Goal: Task Accomplishment & Management: Manage account settings

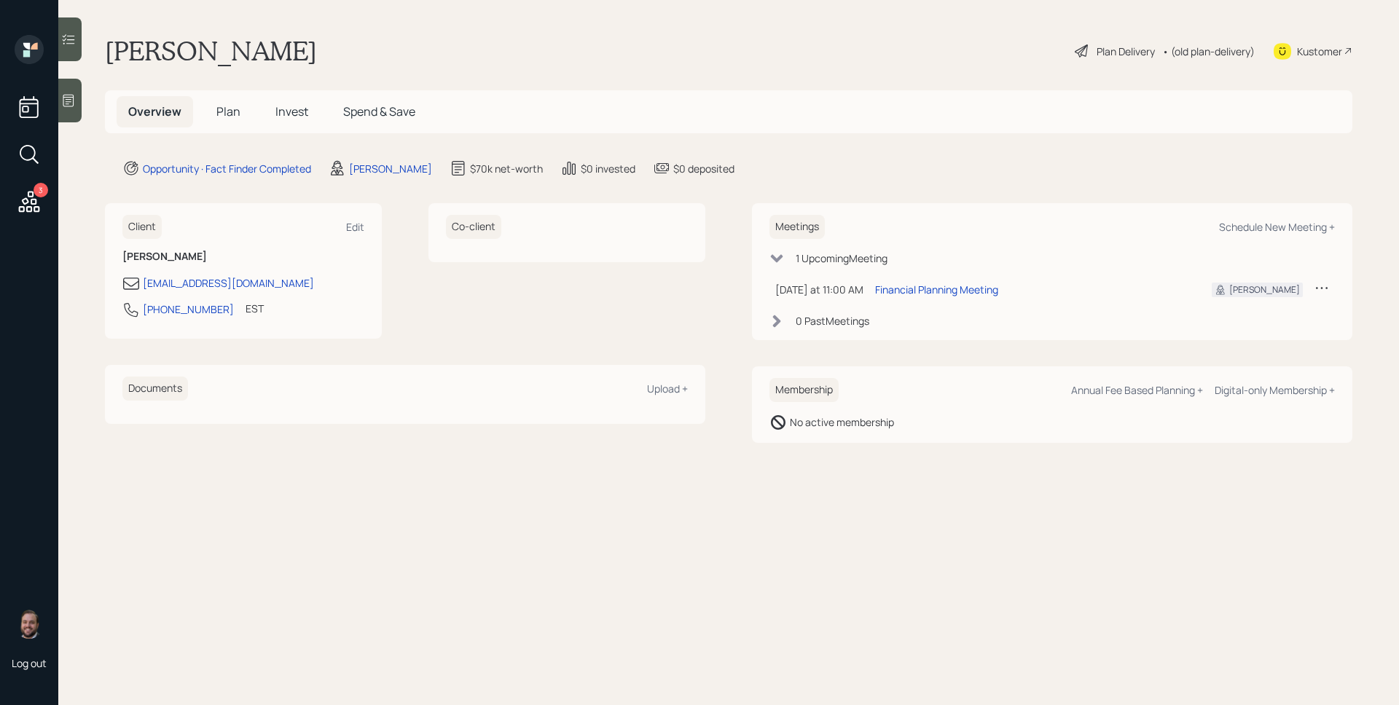
click at [36, 192] on div "3" at bounding box center [41, 190] width 15 height 15
